Goal: Task Accomplishment & Management: Use online tool/utility

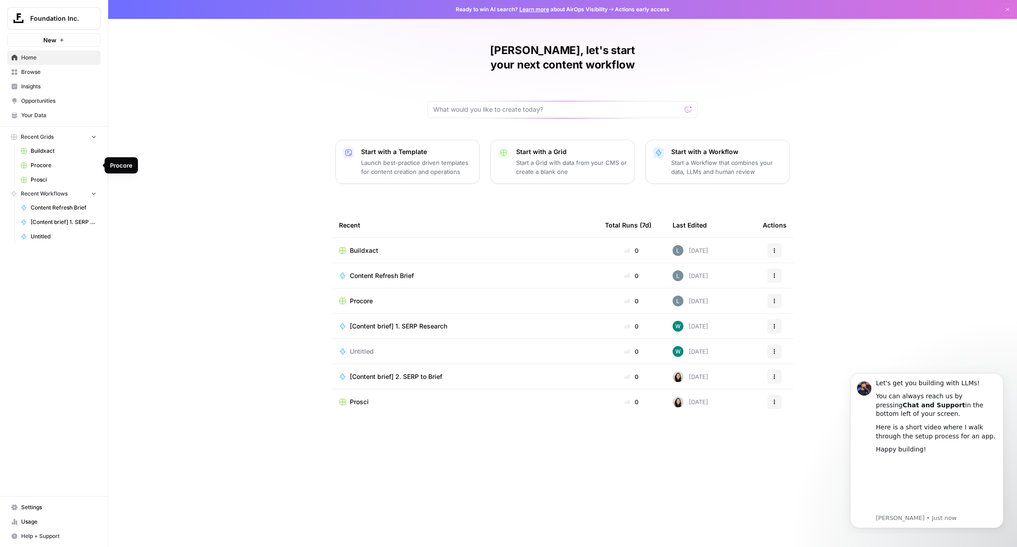
click at [46, 167] on span "Procore" at bounding box center [64, 165] width 66 height 8
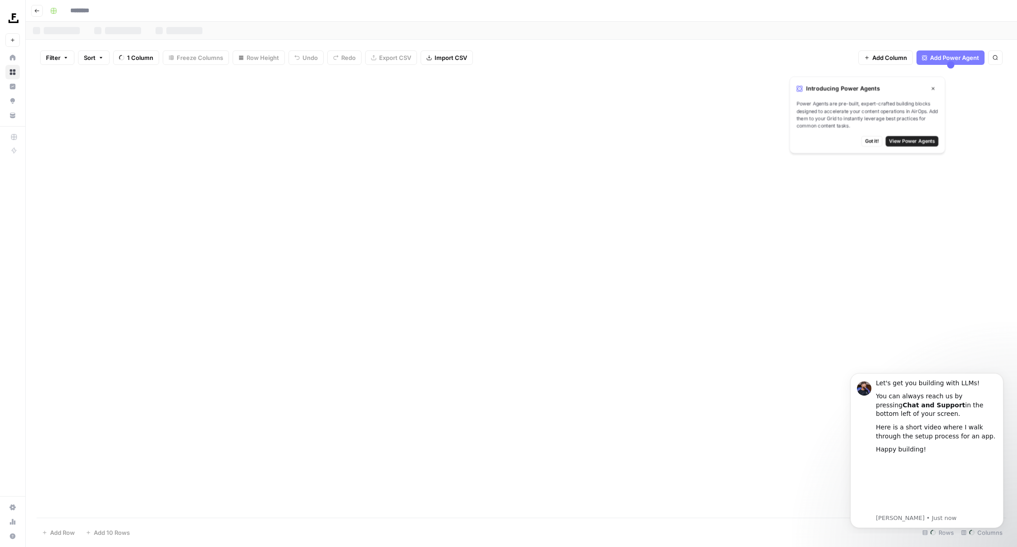
type input "*******"
click at [939, 87] on icon "button" at bounding box center [936, 85] width 5 height 5
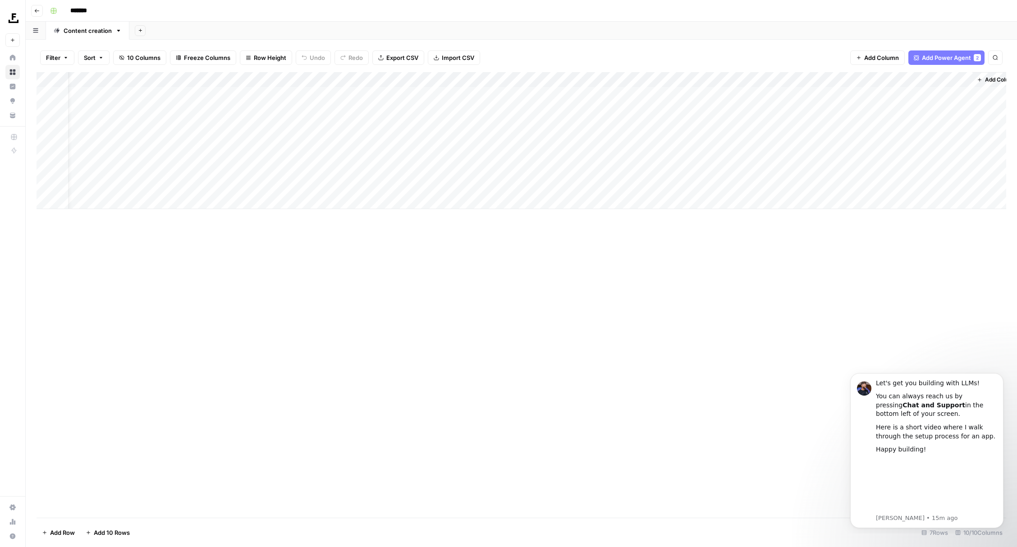
scroll to position [0, 48]
click at [203, 264] on div "Add Column" at bounding box center [522, 295] width 970 height 446
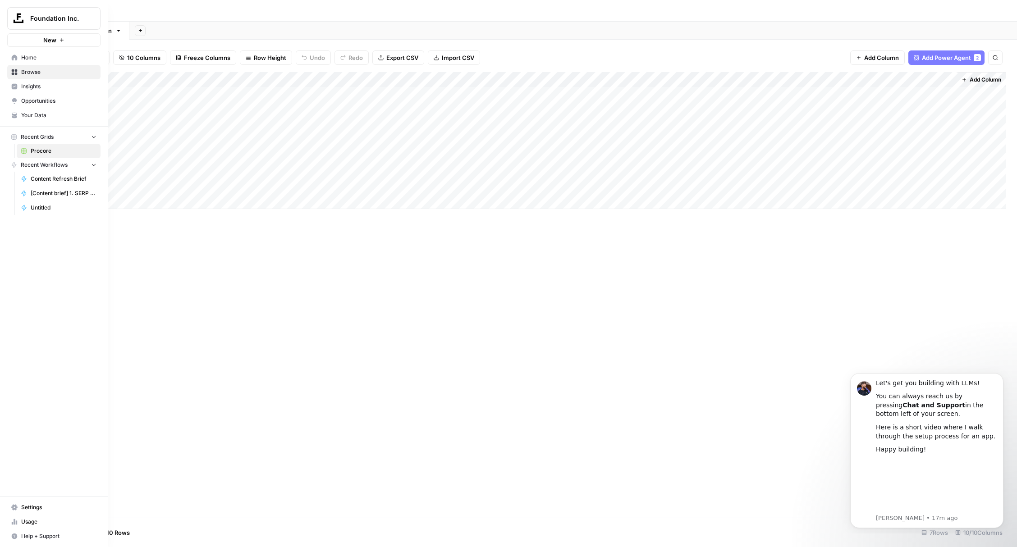
click at [32, 85] on span "Insights" at bounding box center [58, 86] width 75 height 8
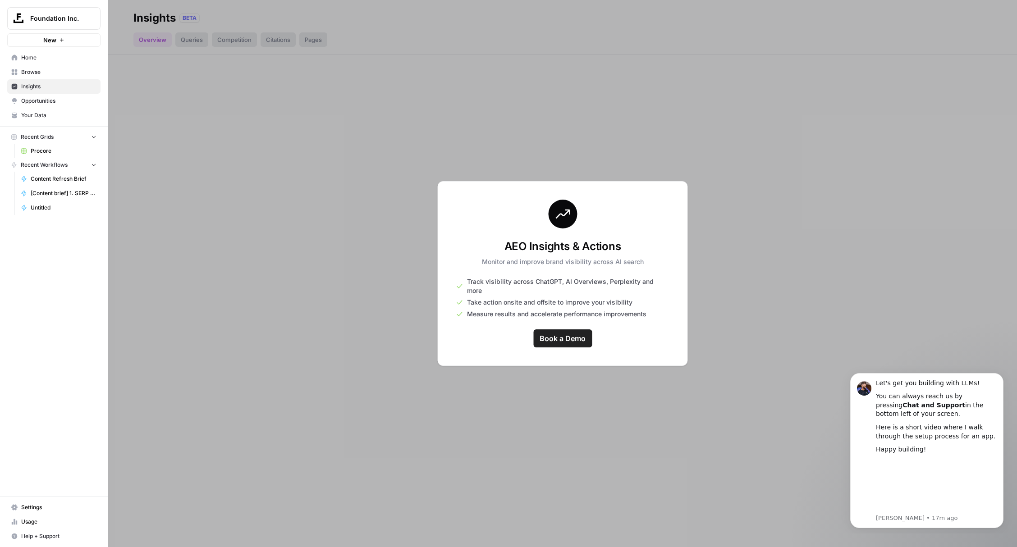
click at [49, 119] on span "Your Data" at bounding box center [58, 115] width 75 height 8
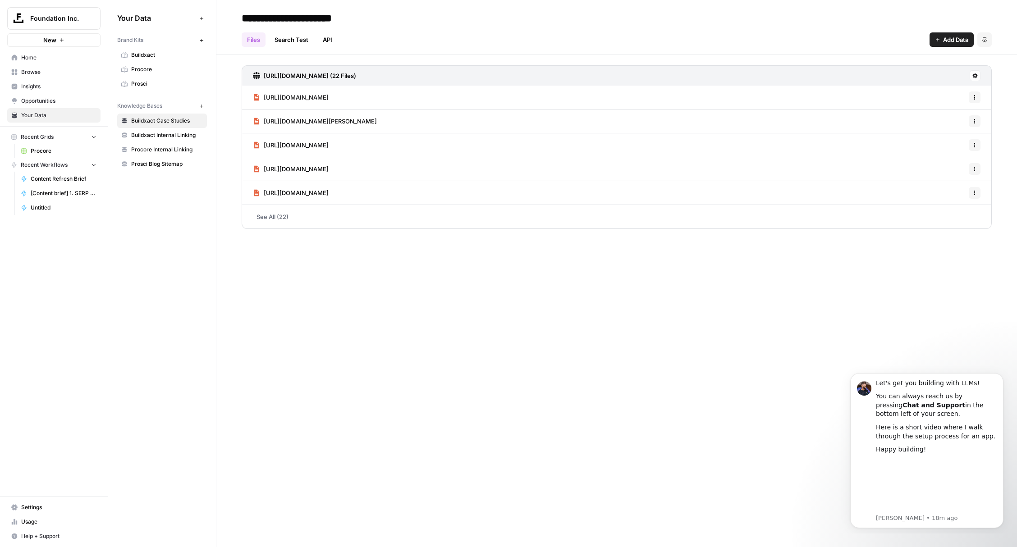
drag, startPoint x: 148, startPoint y: 40, endPoint x: 118, endPoint y: 39, distance: 30.2
click at [118, 39] on div "Brand Kits" at bounding box center [156, 40] width 79 height 8
click at [376, 342] on div "**********" at bounding box center [616, 273] width 801 height 547
click at [47, 192] on span "[Content brief] 1. SERP Research" at bounding box center [64, 193] width 66 height 8
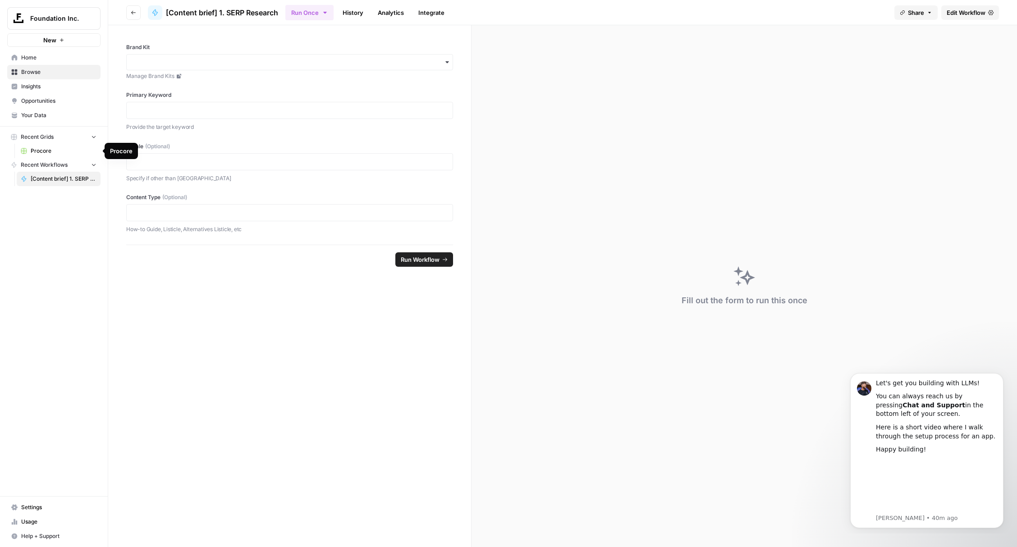
click at [54, 167] on span "Recent Workflows" at bounding box center [44, 165] width 47 height 8
click at [46, 148] on span "Procore" at bounding box center [64, 151] width 66 height 8
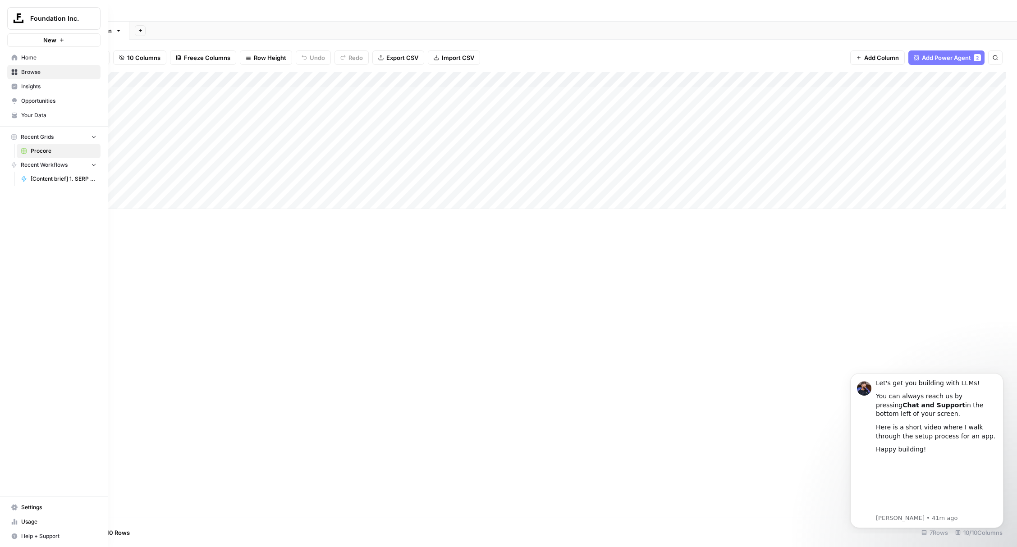
click at [93, 137] on icon "button" at bounding box center [94, 137] width 4 height 2
click at [93, 137] on icon "button" at bounding box center [94, 137] width 6 height 6
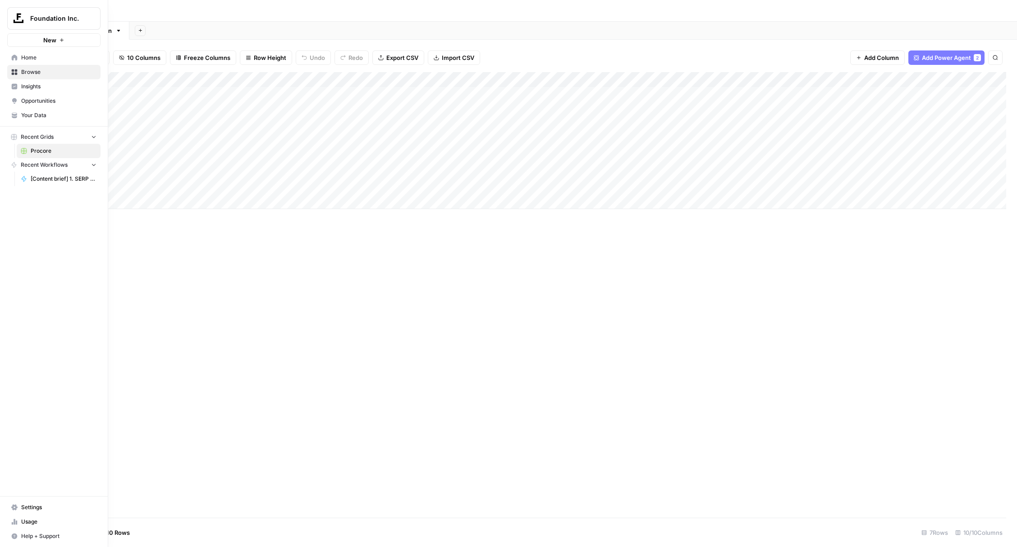
click at [51, 119] on span "Your Data" at bounding box center [58, 115] width 75 height 8
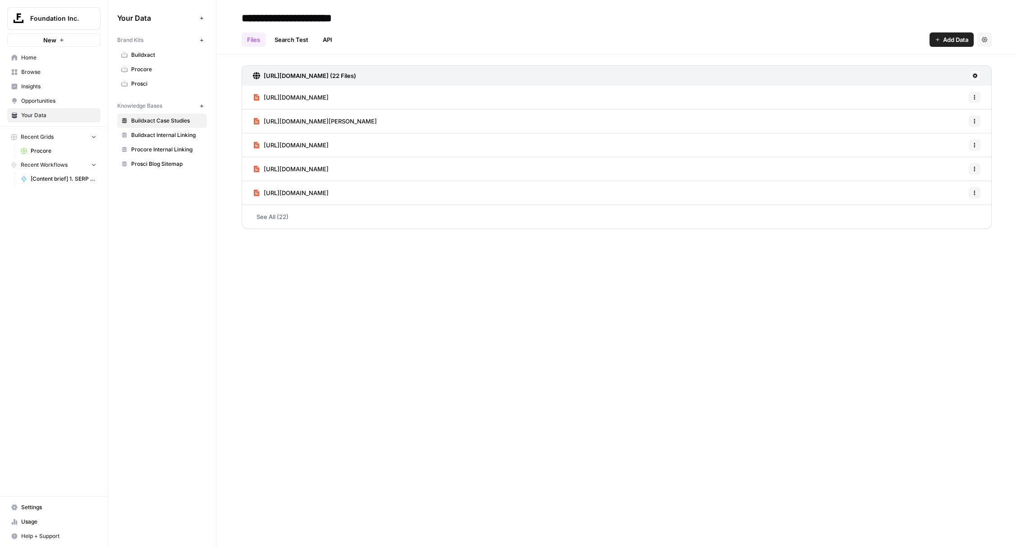
click at [52, 179] on span "[Content brief] 1. SERP Research" at bounding box center [64, 179] width 66 height 8
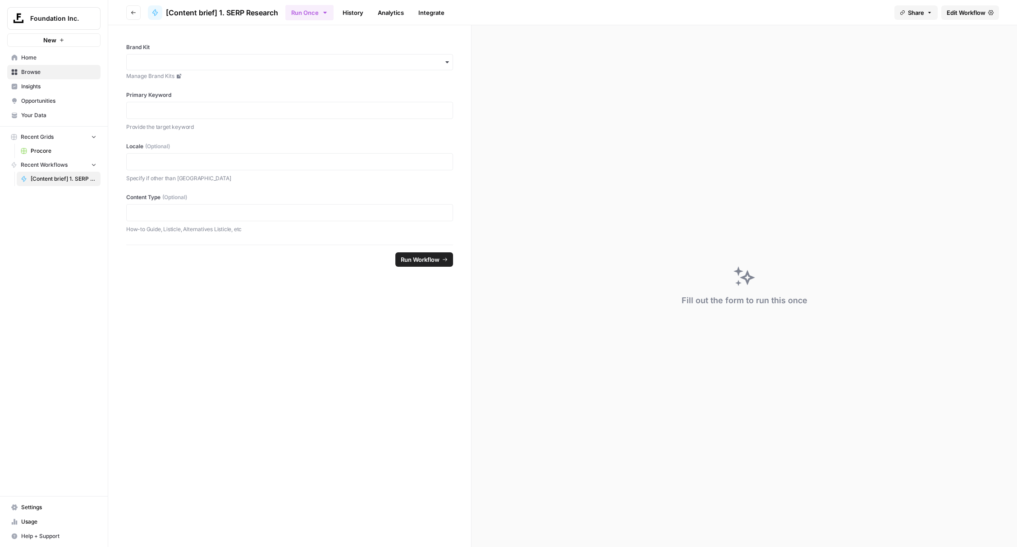
click at [49, 149] on span "Procore" at bounding box center [64, 151] width 66 height 8
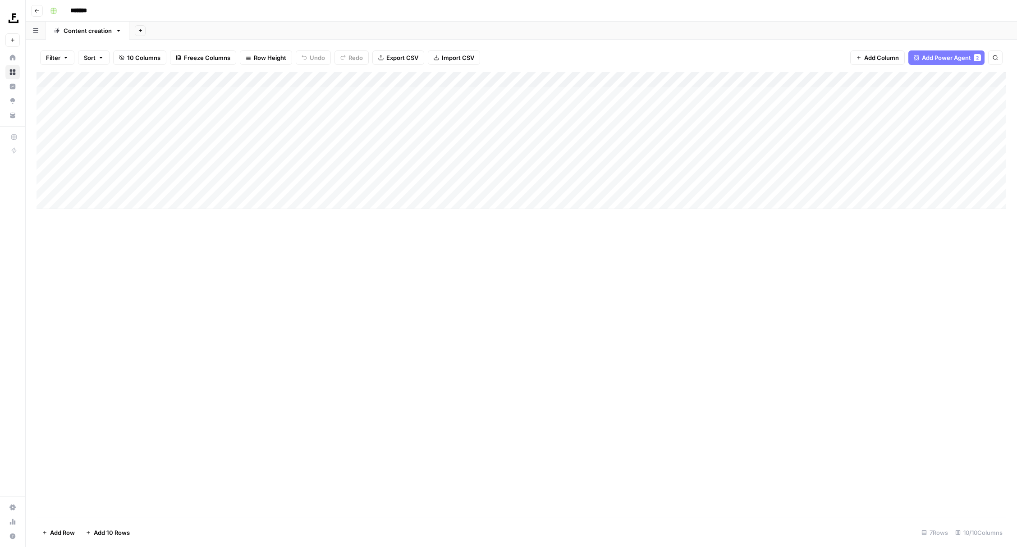
click at [336, 79] on div "Add Column" at bounding box center [522, 140] width 970 height 137
click at [362, 394] on div "Add Column" at bounding box center [522, 295] width 970 height 446
click at [475, 257] on div "Add Column" at bounding box center [522, 295] width 970 height 446
click at [472, 101] on div "Add Column" at bounding box center [522, 140] width 970 height 137
click at [486, 140] on div "Add Column" at bounding box center [522, 140] width 970 height 137
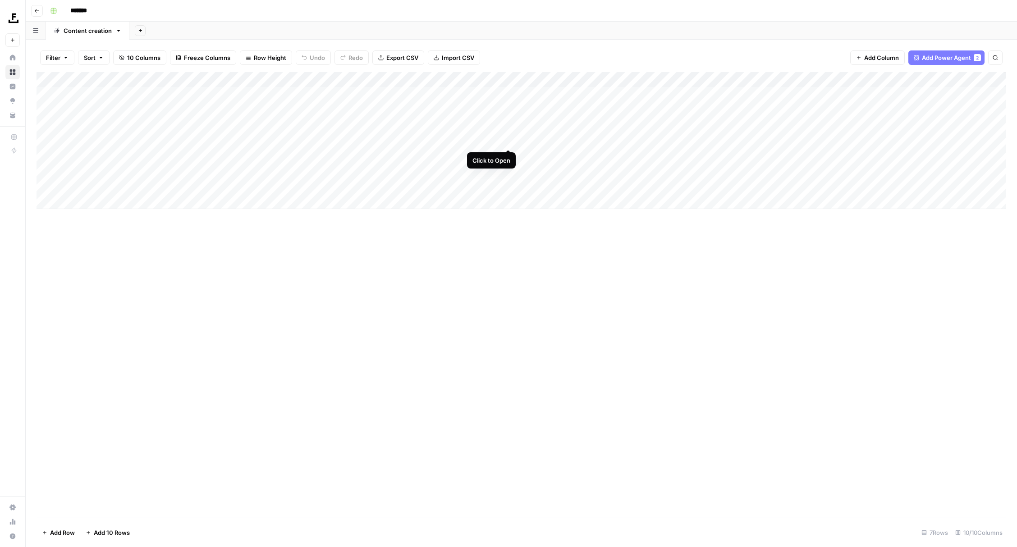
click at [508, 141] on div "Add Column" at bounding box center [522, 140] width 970 height 137
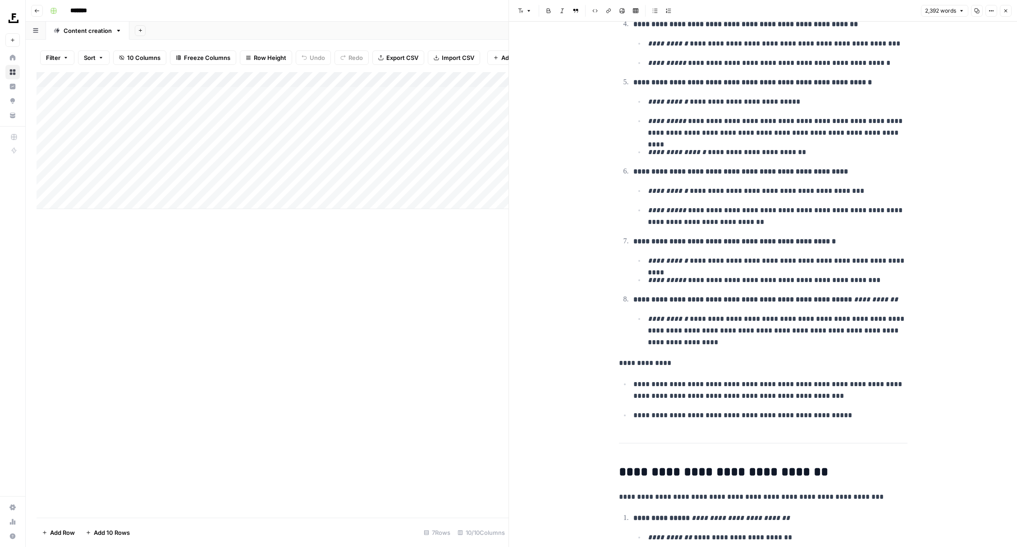
scroll to position [3328, 0]
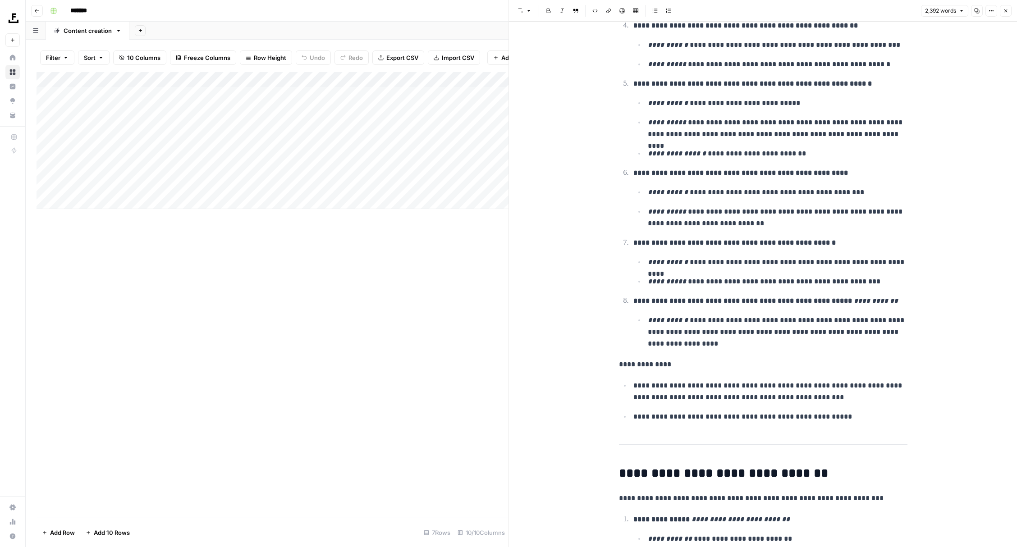
click at [409, 321] on div "Add Column" at bounding box center [273, 295] width 472 height 446
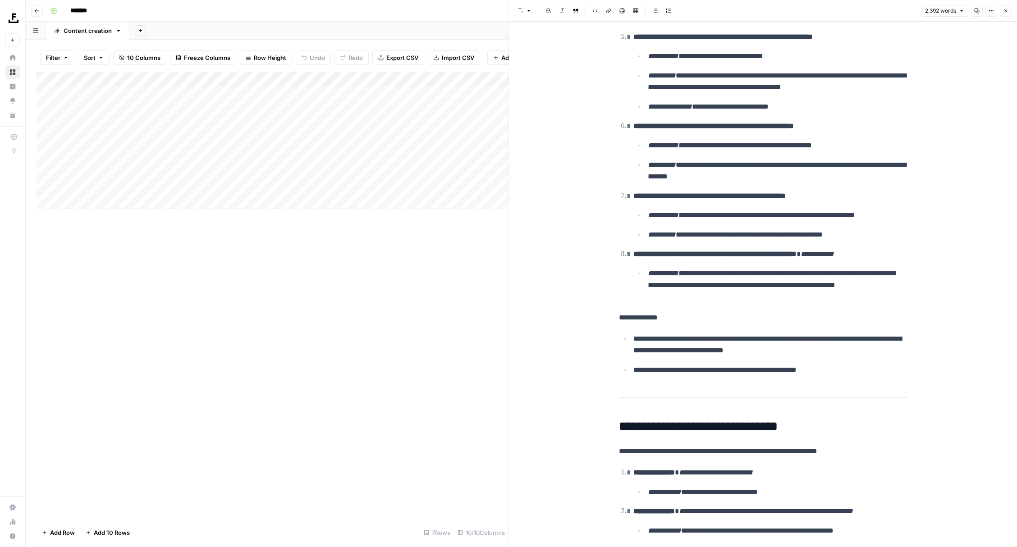
click at [242, 106] on div "Add Column" at bounding box center [273, 140] width 472 height 137
click at [334, 109] on div "Add Column" at bounding box center [273, 140] width 472 height 137
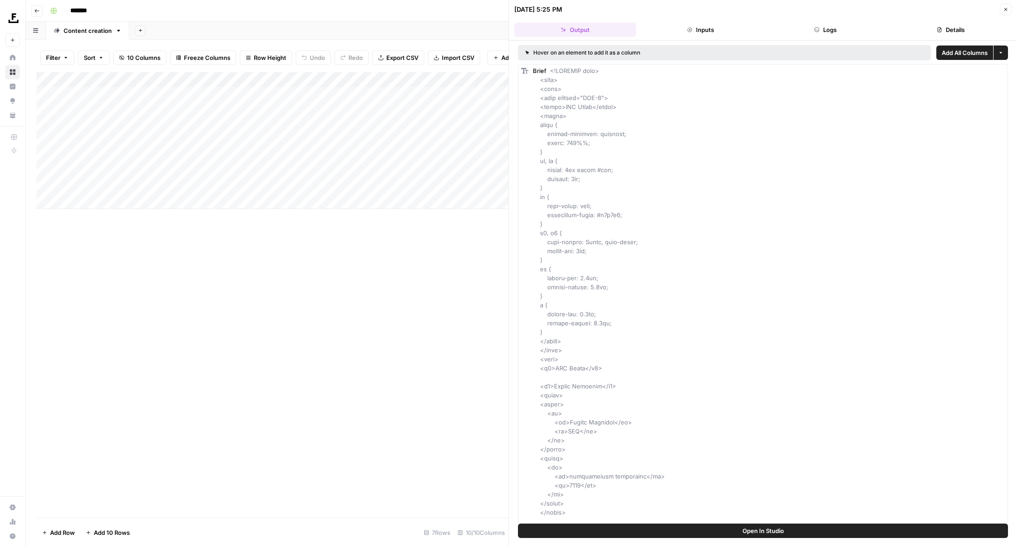
click at [332, 305] on div "Add Column" at bounding box center [273, 295] width 472 height 446
click at [1007, 11] on icon "button" at bounding box center [1005, 9] width 5 height 5
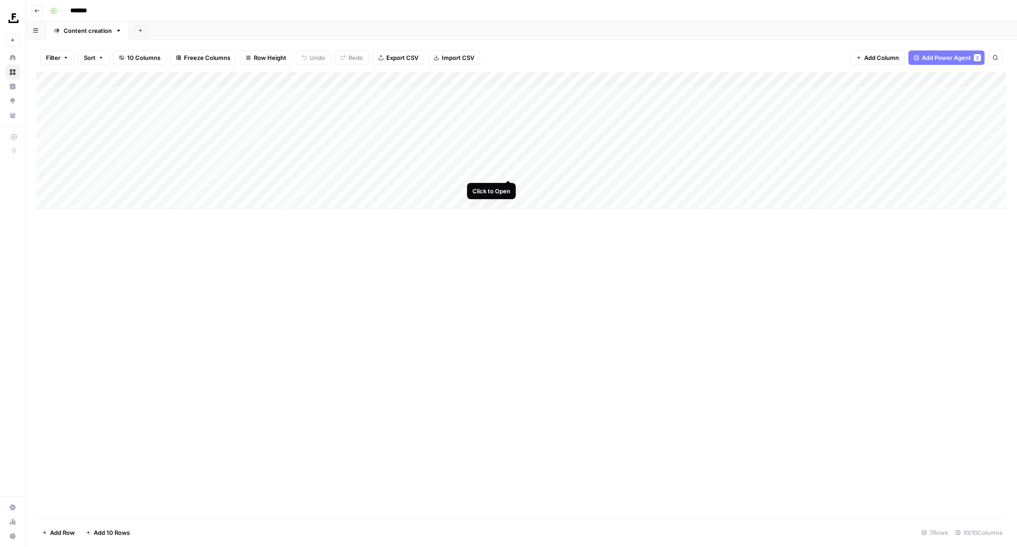
click at [506, 171] on div "Add Column" at bounding box center [522, 140] width 970 height 137
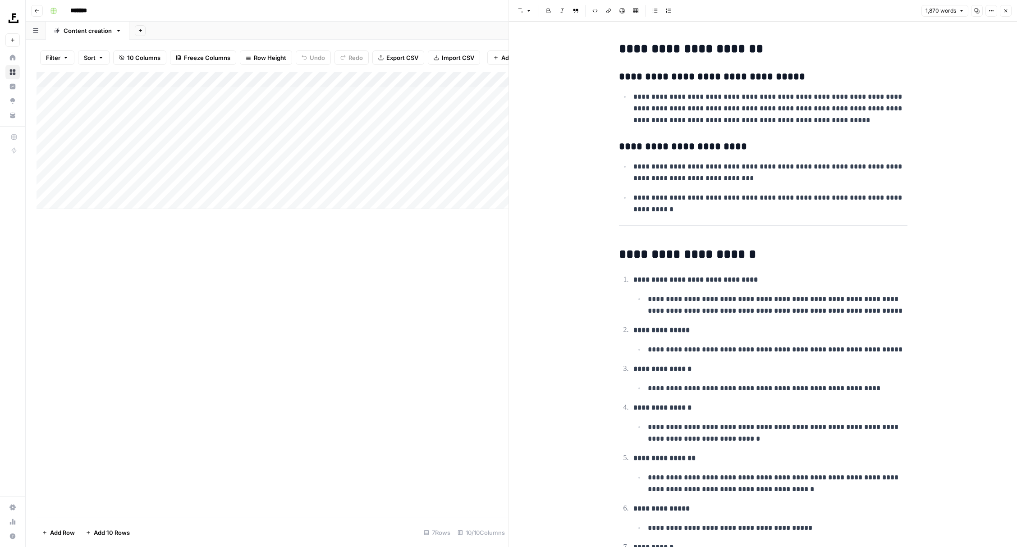
scroll to position [4018, 0]
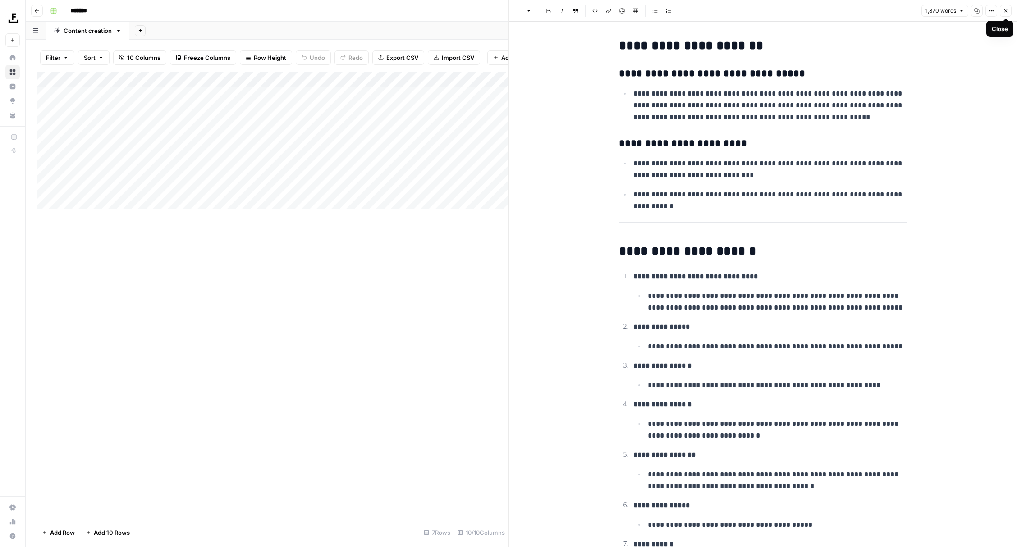
click at [1008, 11] on button "Close" at bounding box center [1006, 11] width 12 height 12
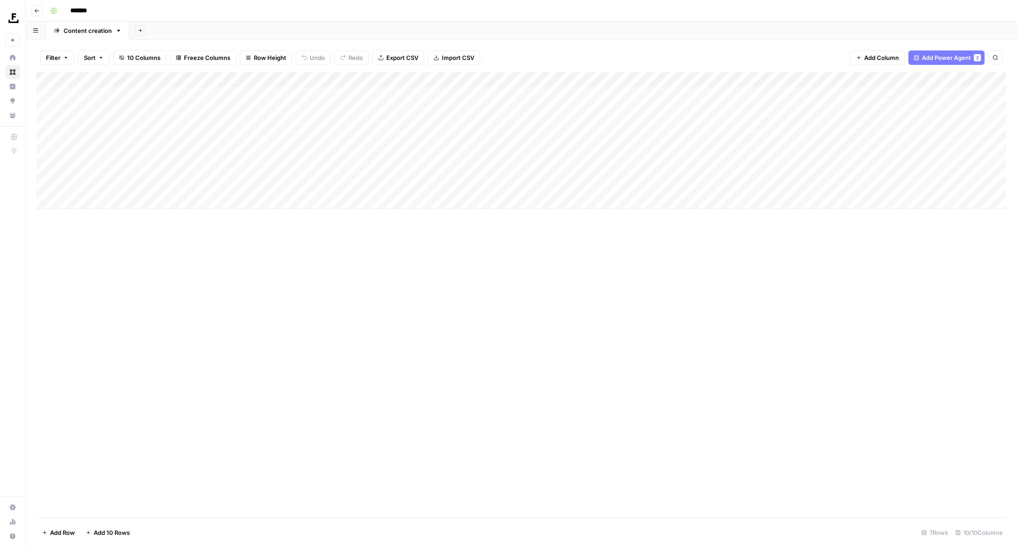
click at [831, 324] on div "Add Column" at bounding box center [522, 295] width 970 height 446
click at [637, 386] on div "Add Column" at bounding box center [522, 295] width 970 height 446
click at [614, 115] on div "Add Column" at bounding box center [522, 140] width 970 height 137
click at [625, 105] on div "Add Column" at bounding box center [522, 140] width 970 height 137
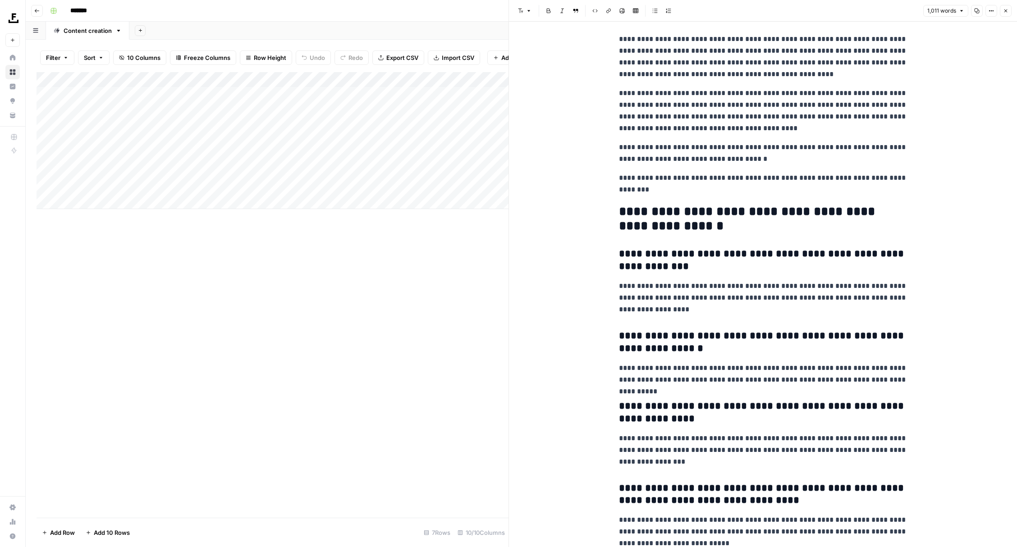
scroll to position [2062, 0]
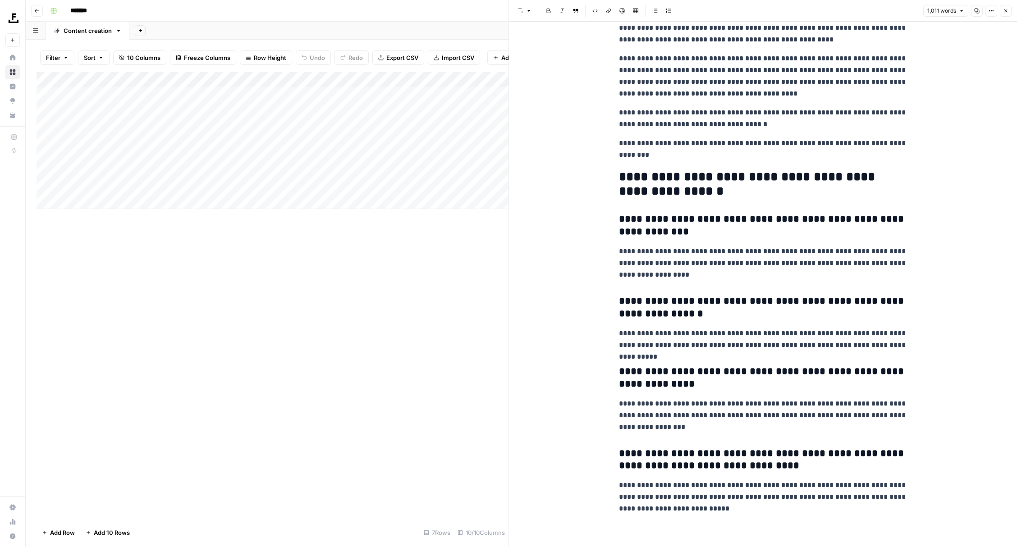
click at [325, 412] on div "Add Column" at bounding box center [273, 295] width 472 height 446
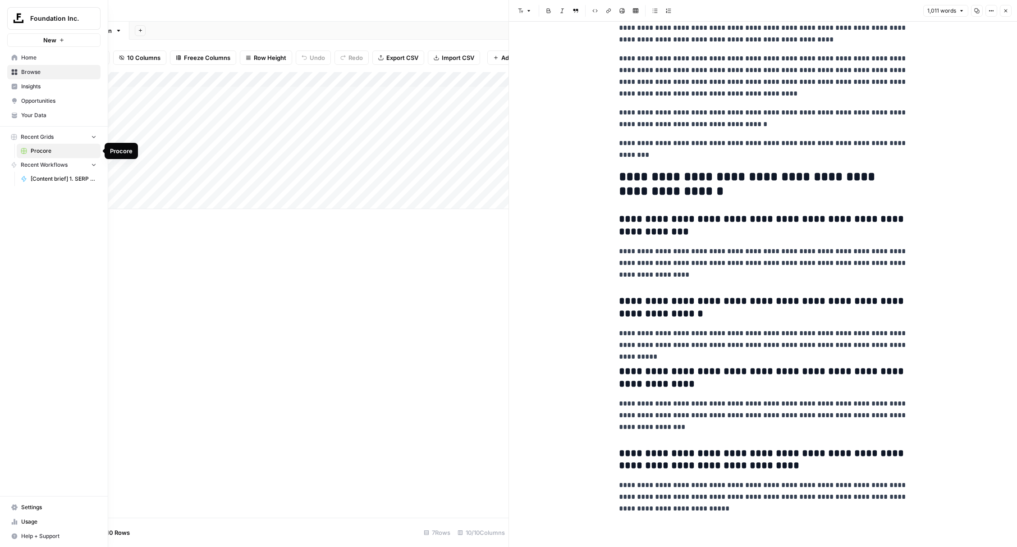
click at [56, 149] on span "Procore" at bounding box center [64, 151] width 66 height 8
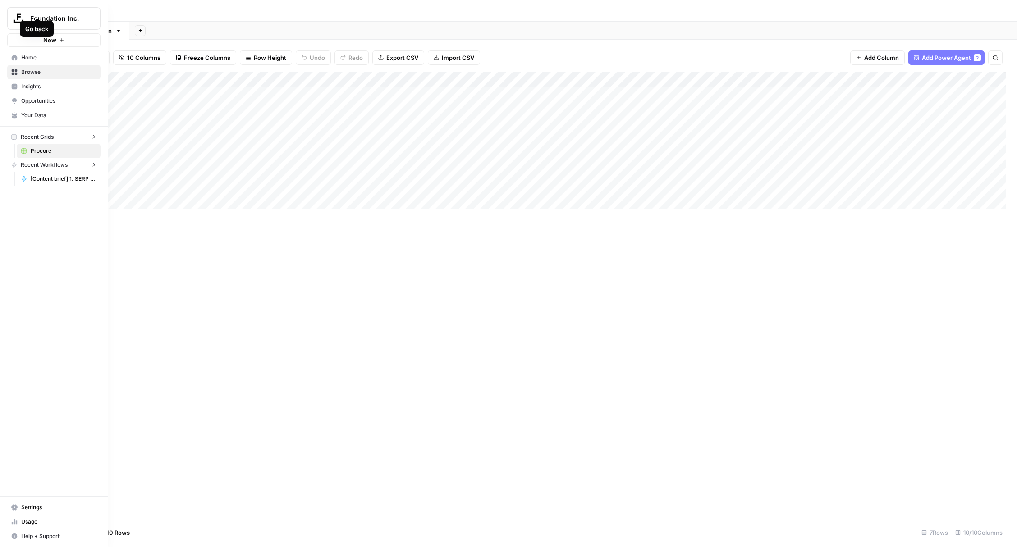
click at [17, 18] on img "Workspace: Foundation Inc." at bounding box center [18, 18] width 16 height 16
click at [74, 64] on span "Foundation Inc." at bounding box center [82, 67] width 111 height 9
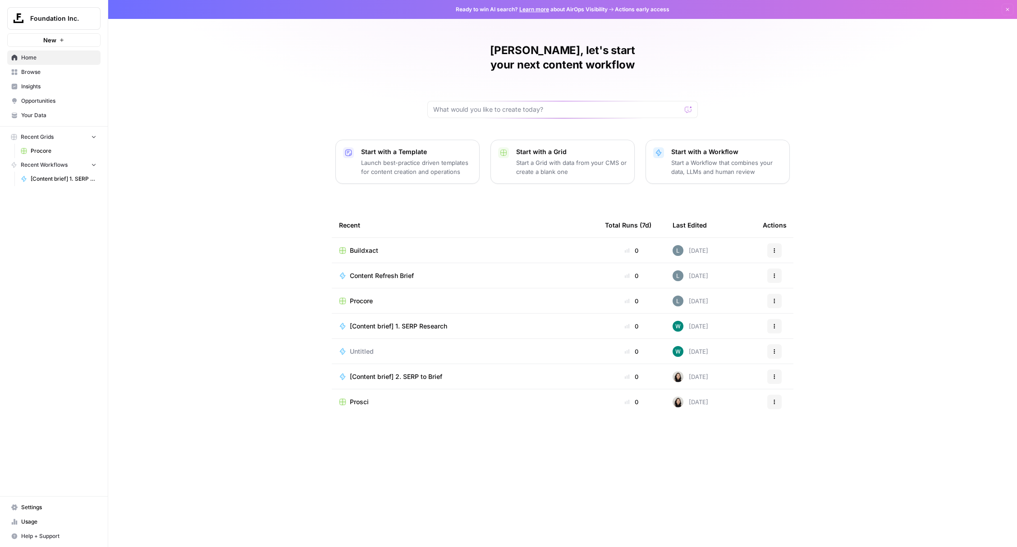
click at [355, 246] on span "Buildxact" at bounding box center [364, 250] width 28 height 9
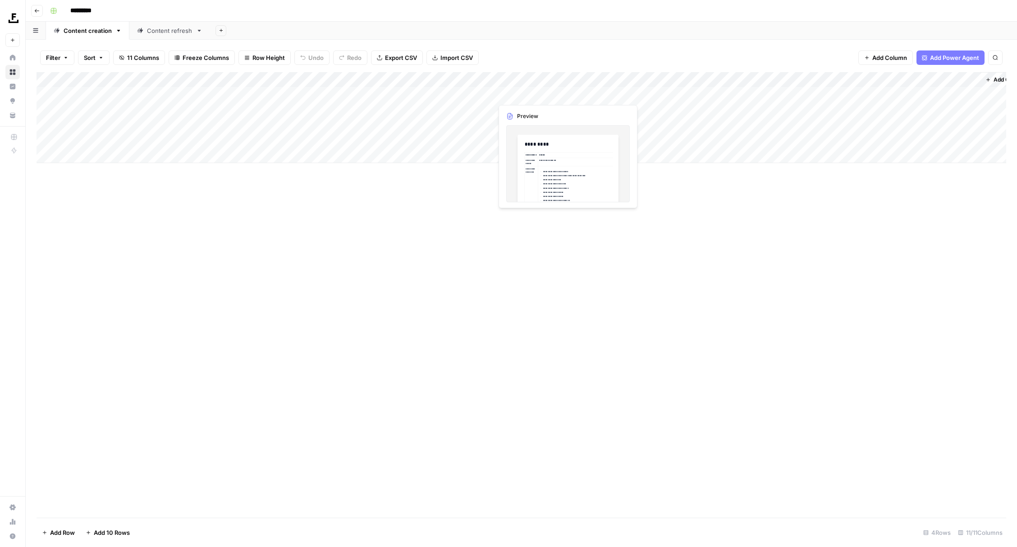
click at [540, 97] on div "Add Column" at bounding box center [522, 117] width 970 height 91
click at [566, 92] on div "Add Column" at bounding box center [522, 117] width 970 height 91
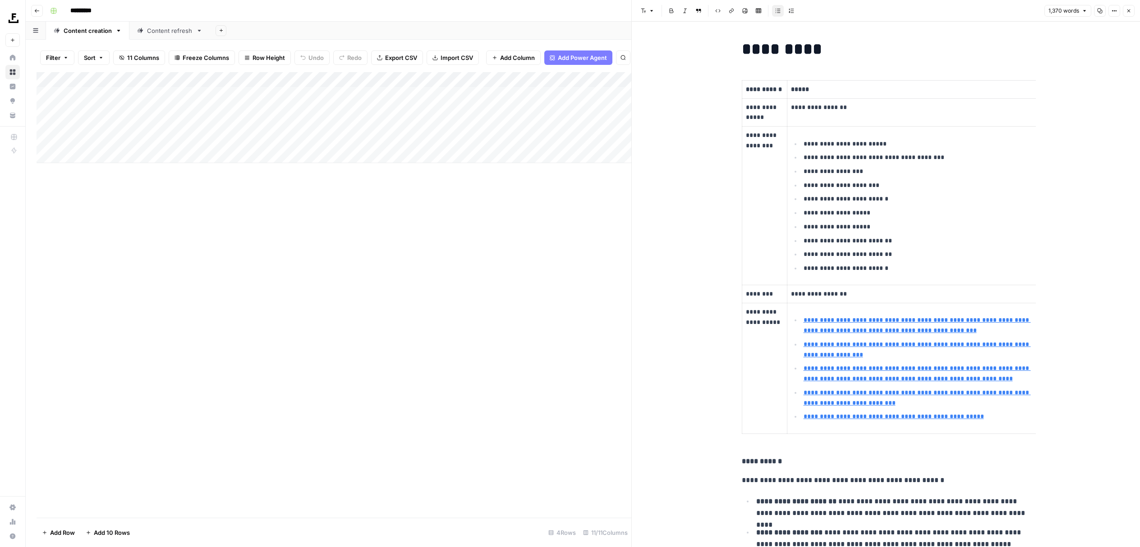
click at [477, 297] on div "Add Column" at bounding box center [334, 295] width 595 height 446
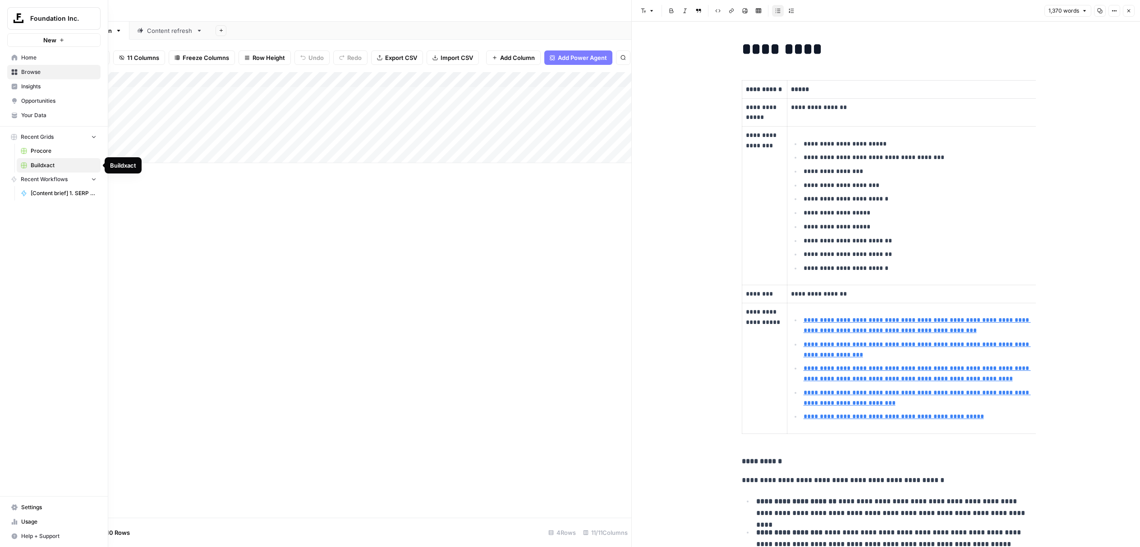
click at [36, 163] on span "Buildxact" at bounding box center [64, 165] width 66 height 8
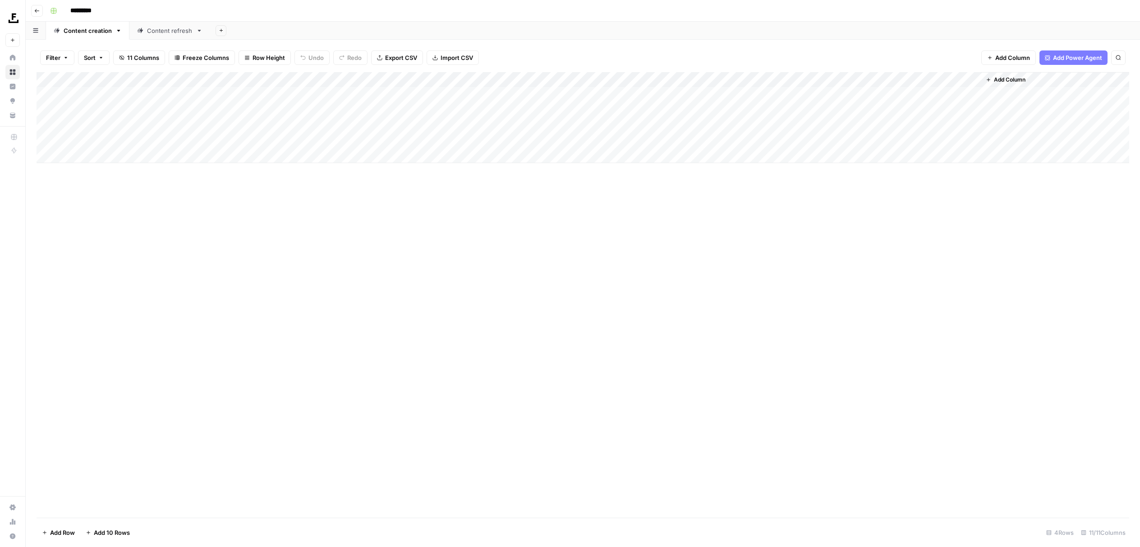
click at [568, 227] on div "Add Column" at bounding box center [583, 295] width 1092 height 446
click at [274, 252] on div "Add Column" at bounding box center [583, 295] width 1092 height 446
click at [34, 60] on span "Home" at bounding box center [58, 58] width 75 height 8
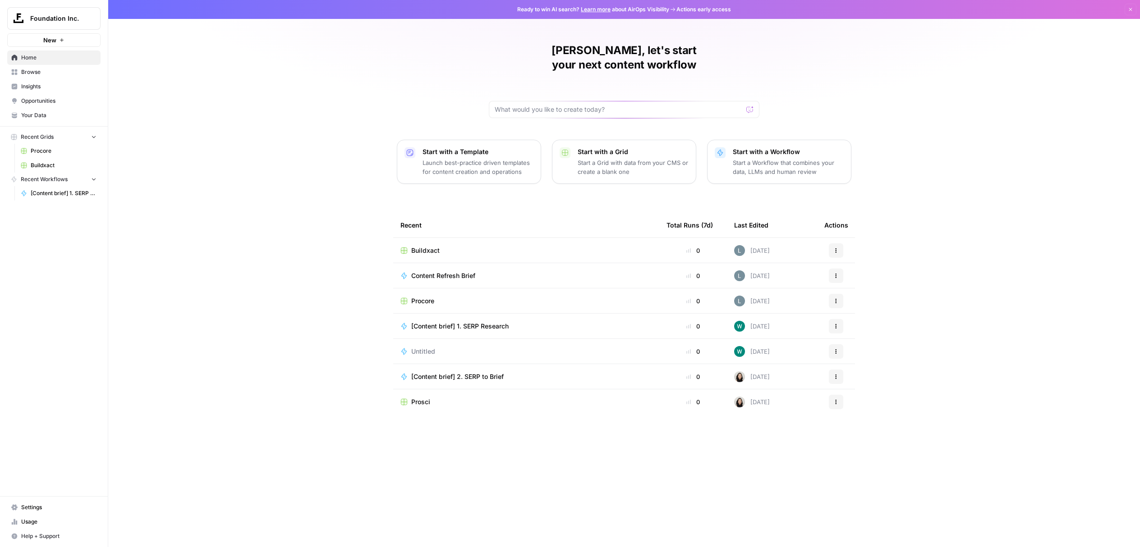
click at [1017, 303] on div "[PERSON_NAME], let's start your next content workflow Start with a Template Lau…" at bounding box center [623, 273] width 1031 height 547
click at [903, 203] on div "[PERSON_NAME], let's start your next content workflow Start with a Template Lau…" at bounding box center [623, 273] width 1031 height 547
click at [47, 166] on span "Buildxact" at bounding box center [64, 165] width 66 height 8
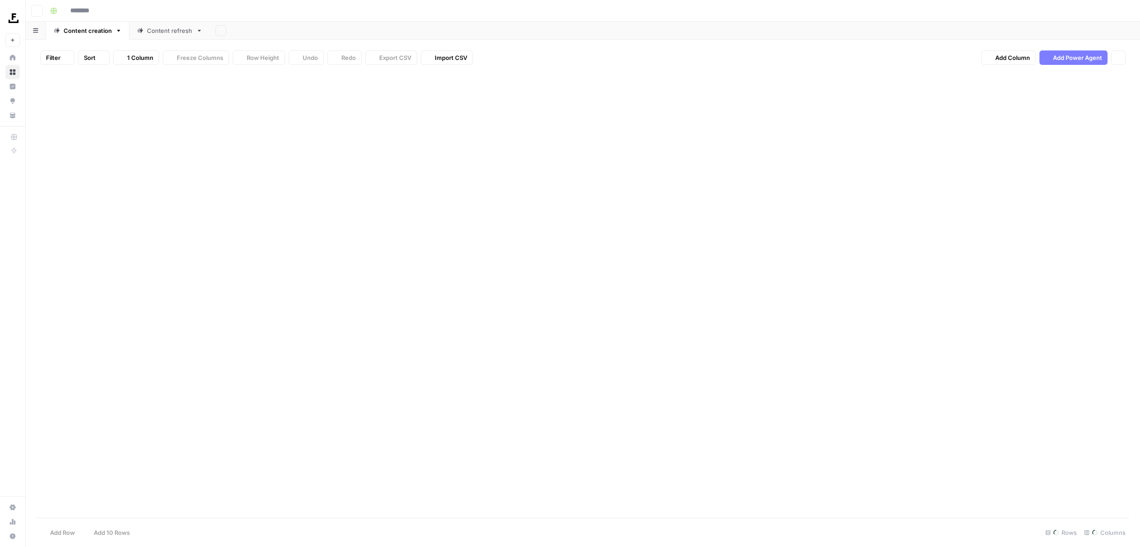
type input "*********"
click at [174, 28] on div "Content refresh" at bounding box center [170, 30] width 46 height 9
click at [83, 30] on div "Content creation" at bounding box center [88, 30] width 48 height 9
click at [166, 35] on div "Content refresh" at bounding box center [170, 30] width 46 height 9
click at [96, 29] on div "Content creation" at bounding box center [88, 30] width 48 height 9
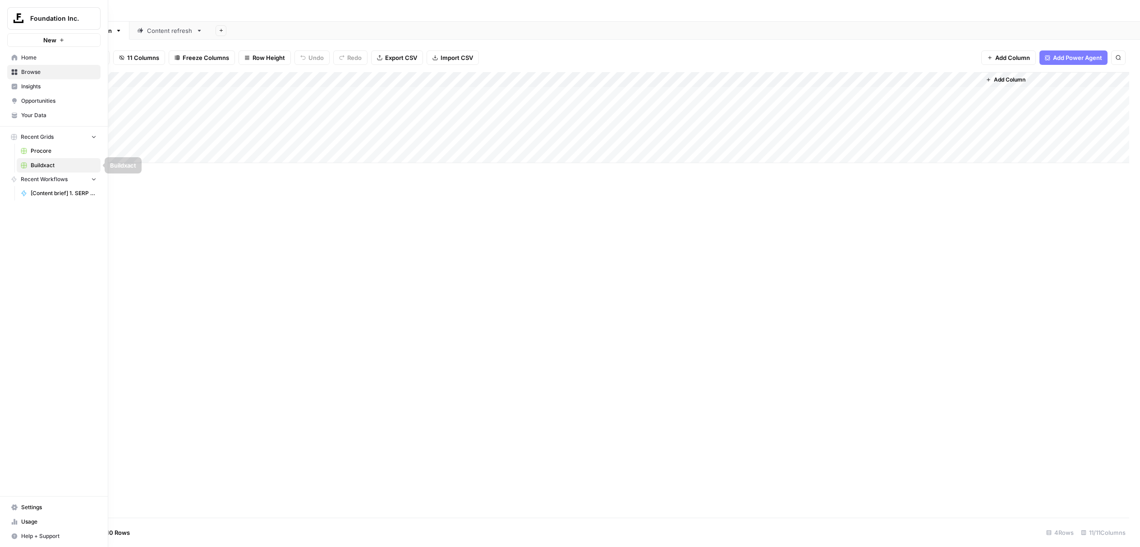
click at [45, 152] on span "Procore" at bounding box center [64, 151] width 66 height 8
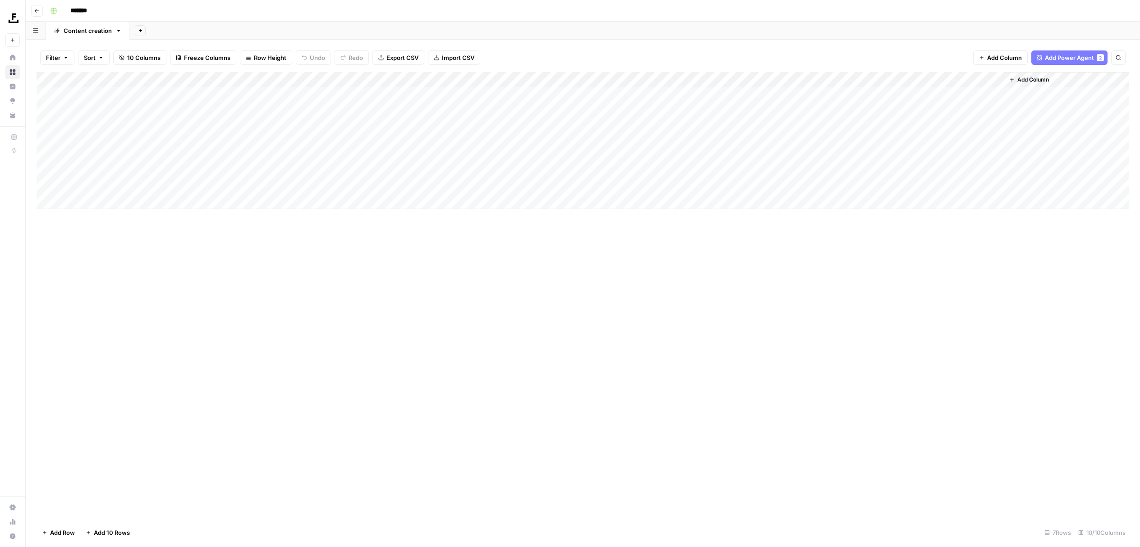
click at [348, 310] on div "Add Column" at bounding box center [583, 295] width 1092 height 446
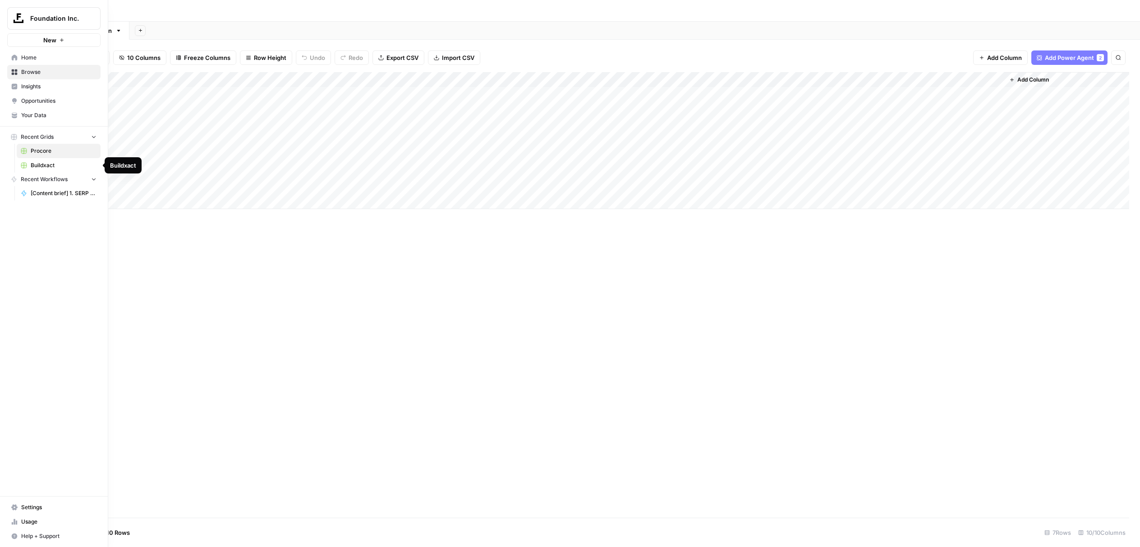
click at [53, 169] on span "Buildxact" at bounding box center [64, 165] width 66 height 8
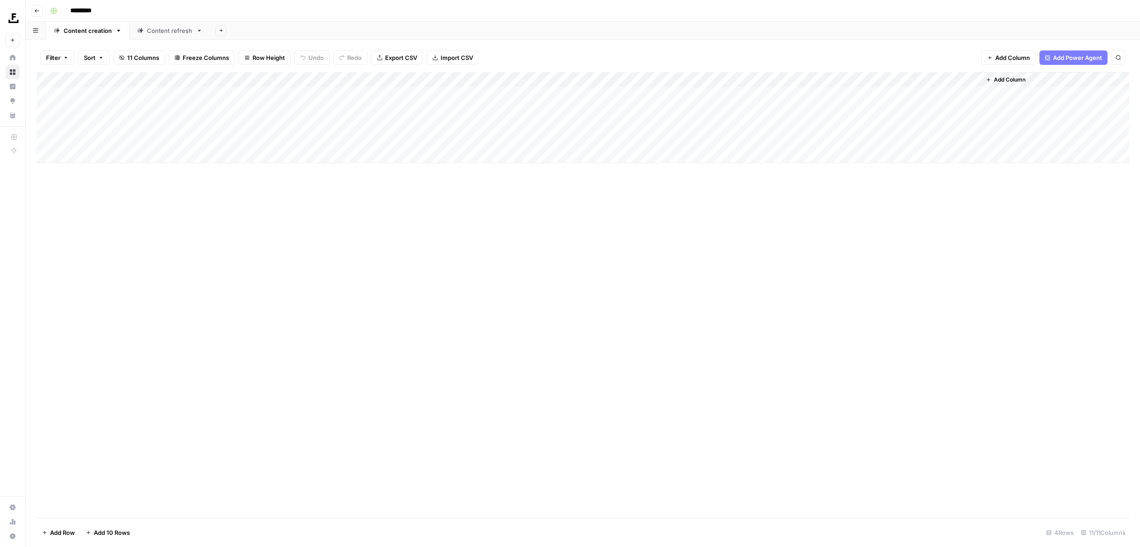
click at [330, 315] on div "Add Column" at bounding box center [583, 295] width 1092 height 446
click at [172, 30] on div "Content refresh" at bounding box center [170, 30] width 46 height 9
click at [356, 257] on div "Add Column" at bounding box center [583, 295] width 1092 height 446
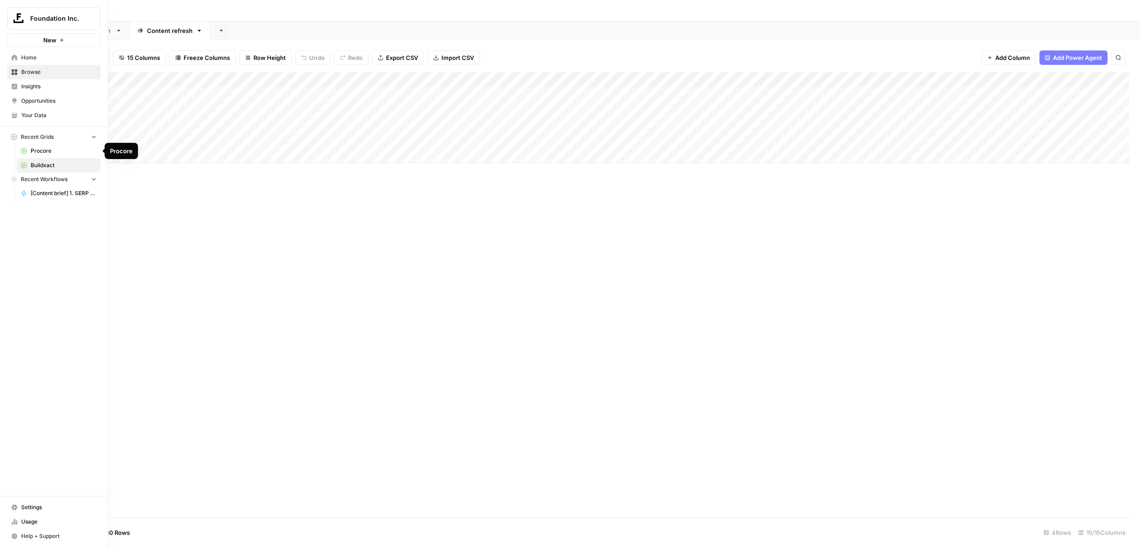
click at [43, 155] on span "Procore" at bounding box center [64, 151] width 66 height 8
click at [37, 168] on span "Buildxact" at bounding box center [64, 165] width 66 height 8
click at [268, 247] on div "Add Column" at bounding box center [583, 295] width 1092 height 446
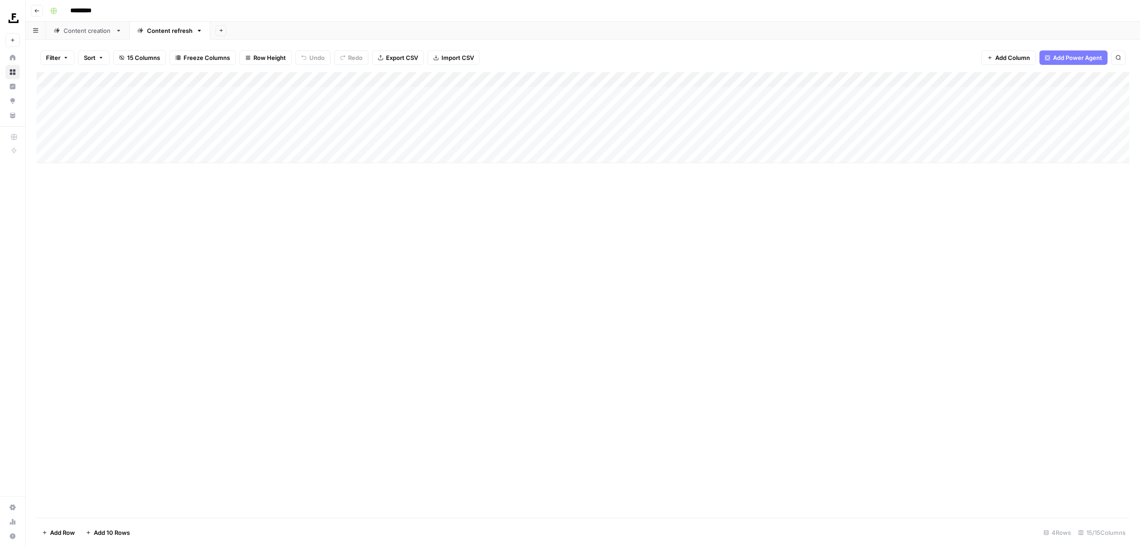
click at [408, 437] on div "Add Column" at bounding box center [583, 295] width 1092 height 446
click at [41, 154] on span "Procore" at bounding box center [64, 151] width 66 height 8
